Goal: Navigation & Orientation: Locate item on page

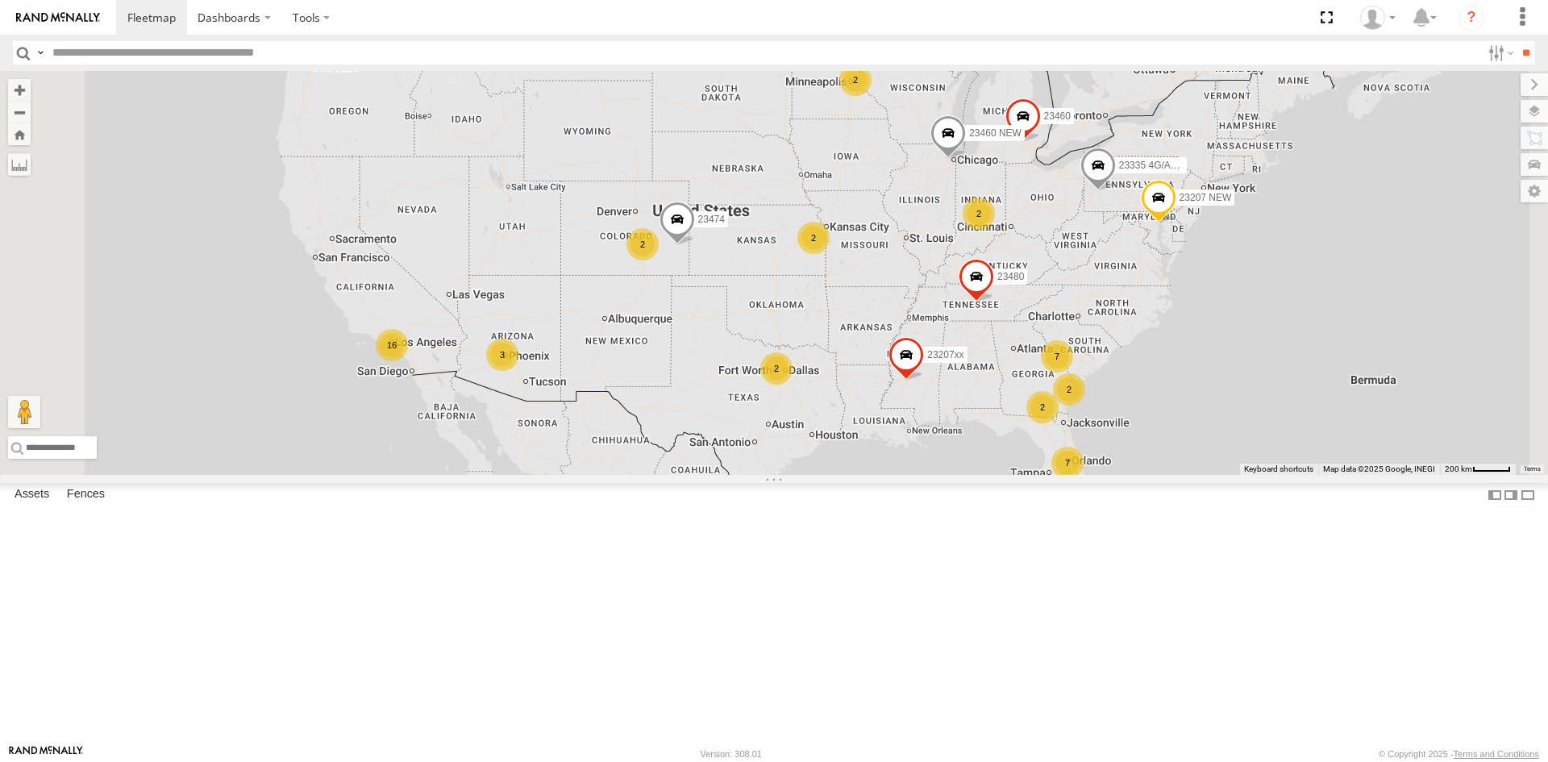
click at [0, 0] on div "23333 4G" at bounding box center [0, 0] width 0 height 0
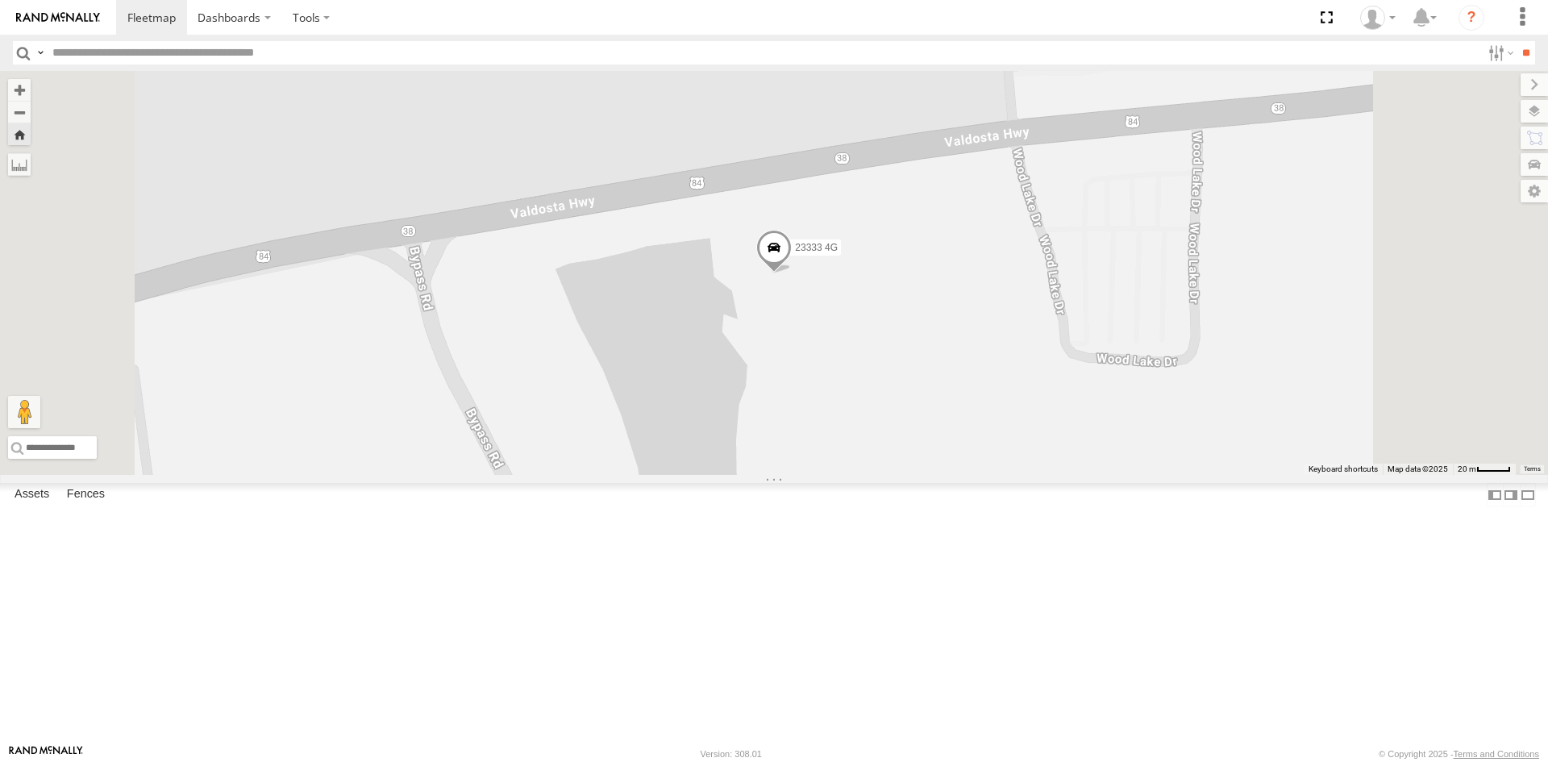
click at [792, 273] on span at bounding box center [773, 252] width 35 height 44
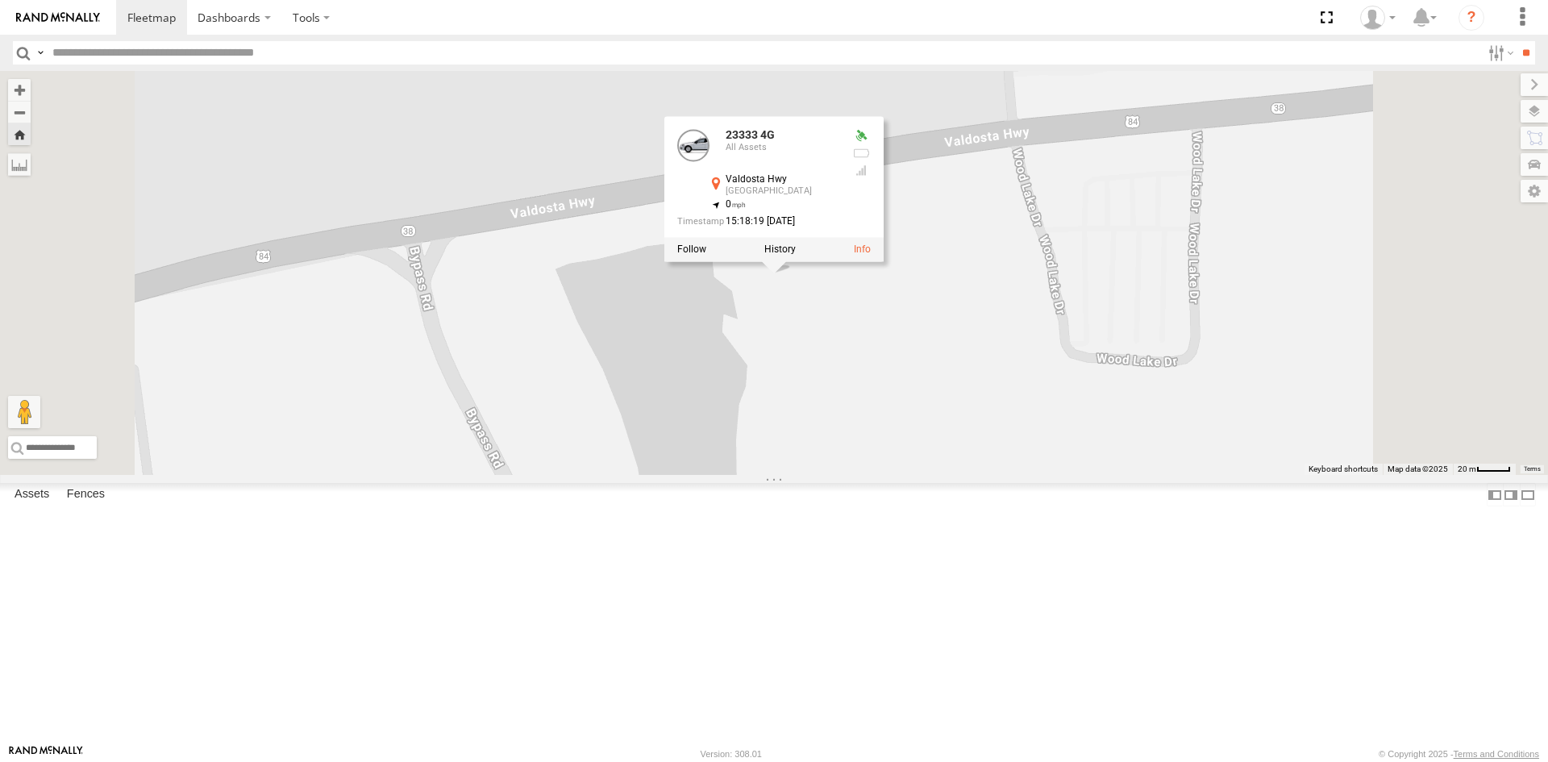
click at [1532, 108] on label at bounding box center [1534, 111] width 27 height 23
click at [0, 0] on span "Basemaps" at bounding box center [0, 0] width 0 height 0
click at [0, 0] on span "Satellite" at bounding box center [0, 0] width 0 height 0
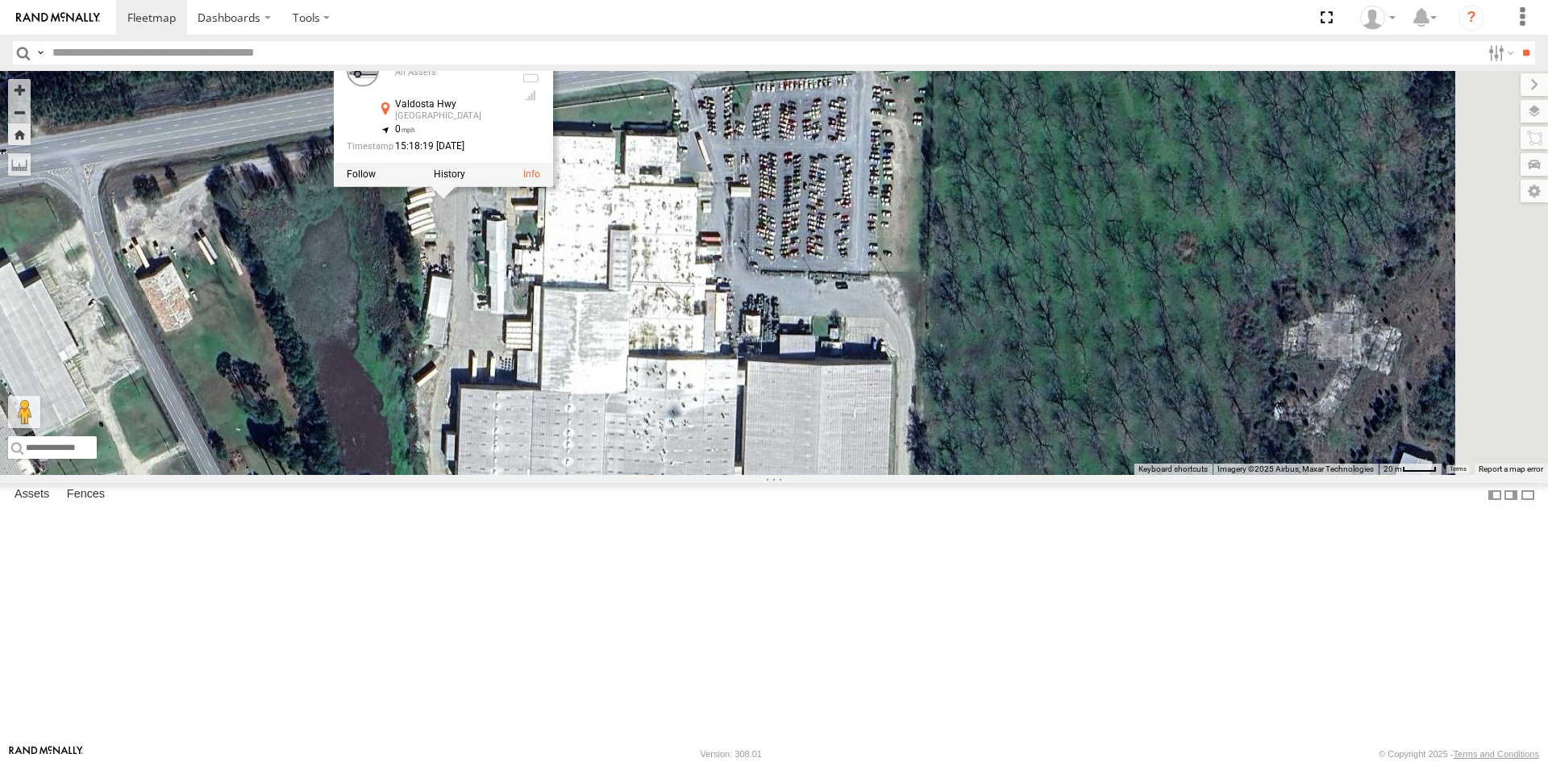
drag, startPoint x: 1074, startPoint y: 487, endPoint x: 740, endPoint y: 411, distance: 342.3
click at [740, 411] on div "23333 4G 23333 4G All Assets Valdosta Hwy Homerville 31.03016 , -82.77498 0 15:…" at bounding box center [774, 273] width 1548 height 404
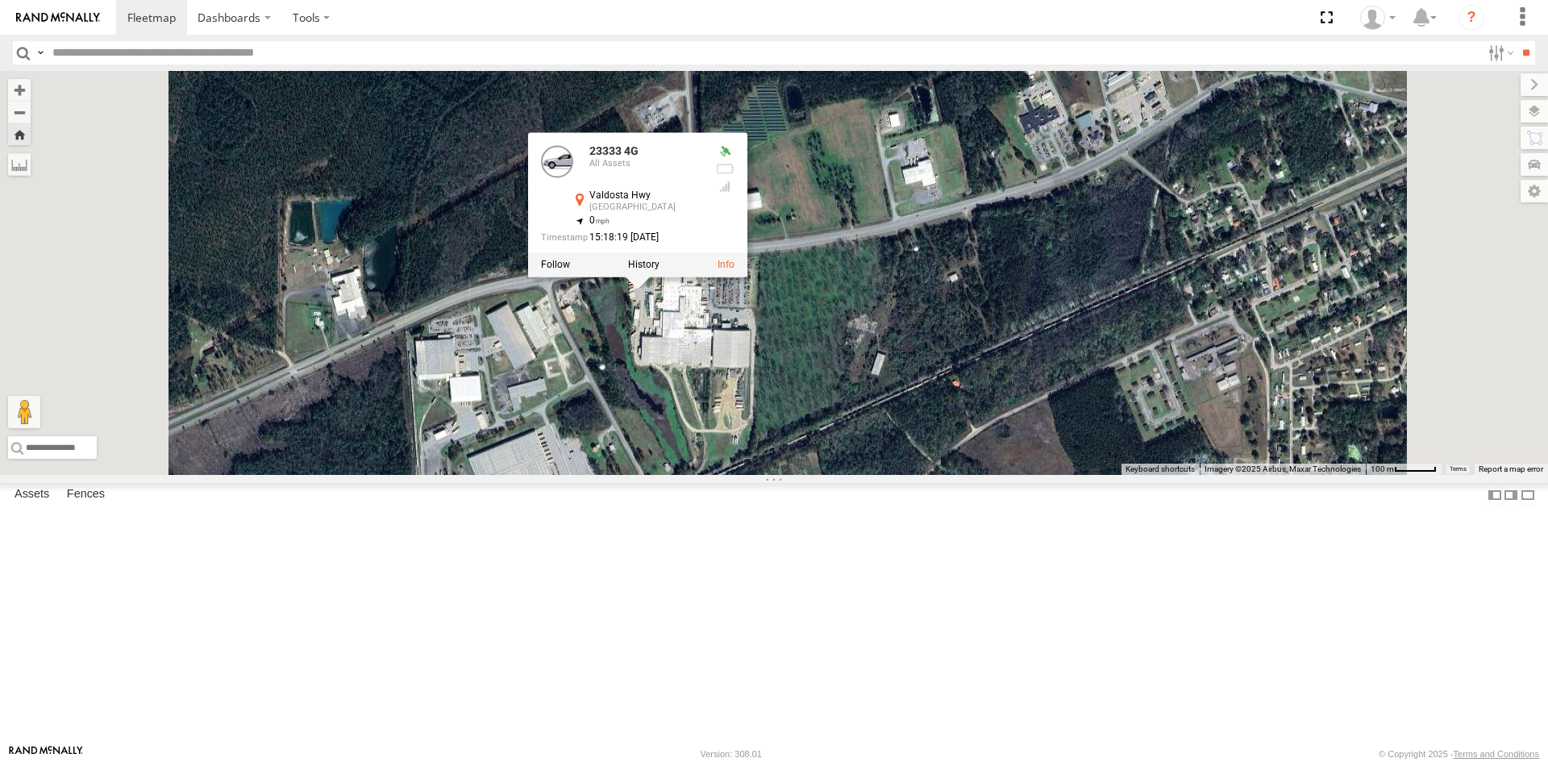
click at [0, 0] on div "23463" at bounding box center [0, 0] width 0 height 0
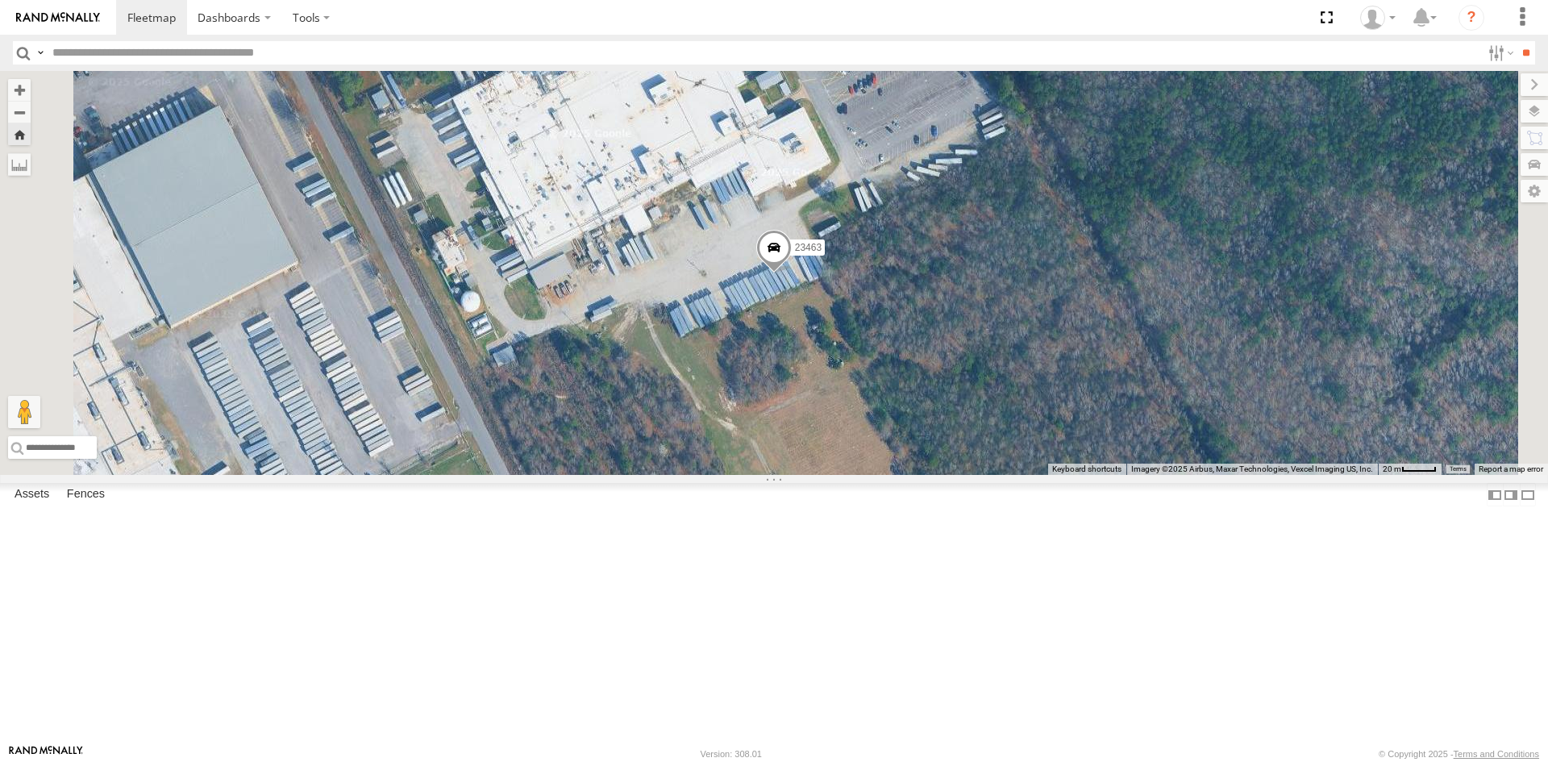
click at [0, 0] on div "23459 NEW All Assets" at bounding box center [0, 0] width 0 height 0
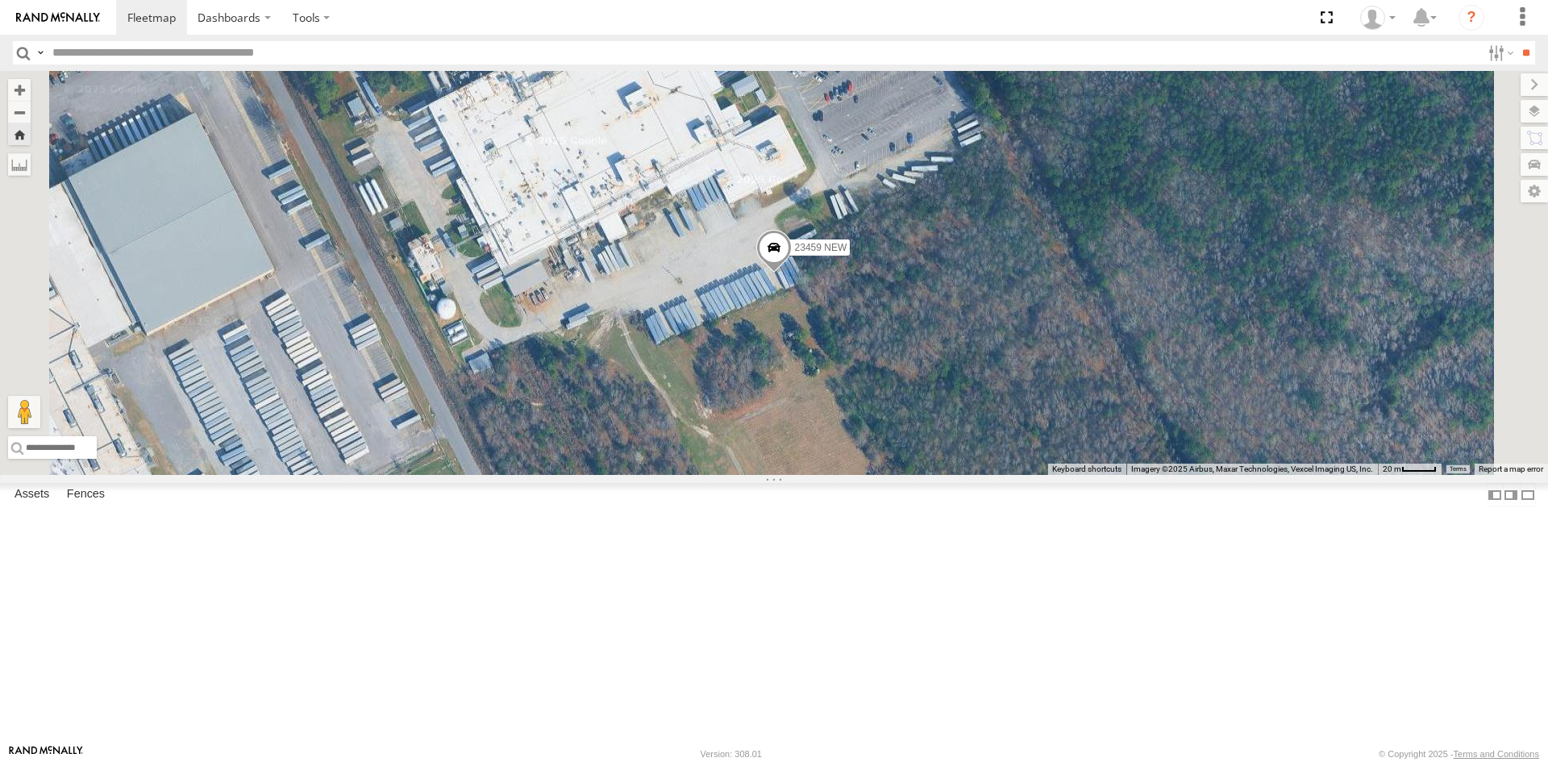
click at [0, 0] on div "23463 All Assets" at bounding box center [0, 0] width 0 height 0
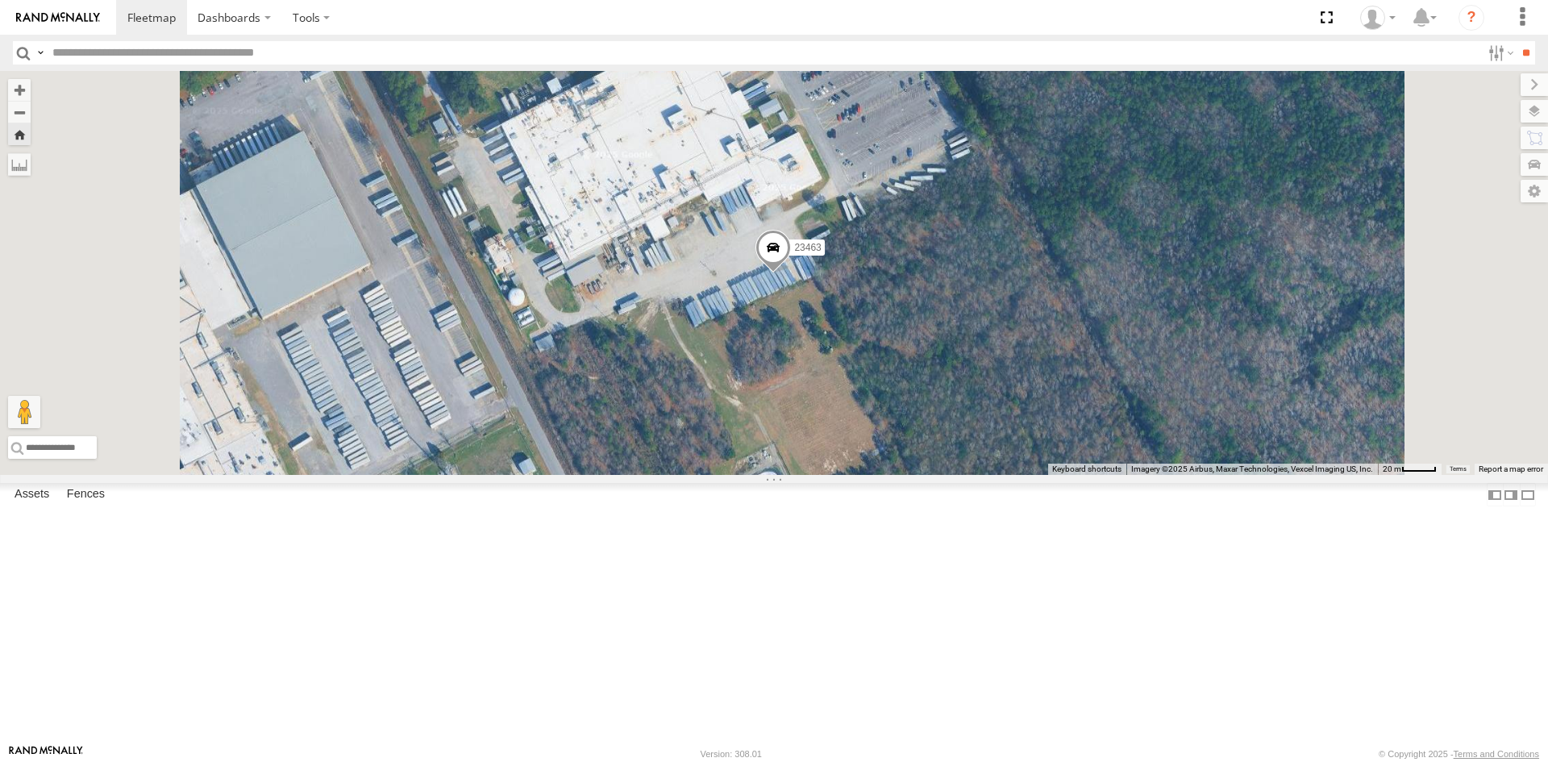
click at [0, 0] on div "All Assets" at bounding box center [0, 0] width 0 height 0
